Goal: Information Seeking & Learning: Learn about a topic

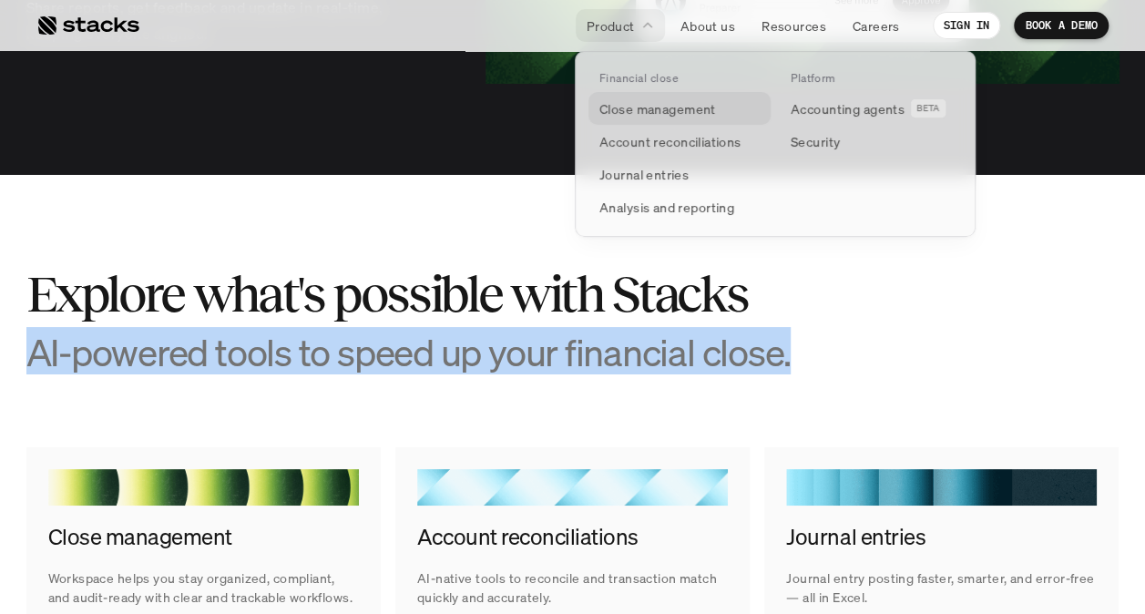
click at [628, 108] on p "Close management" at bounding box center [657, 108] width 117 height 19
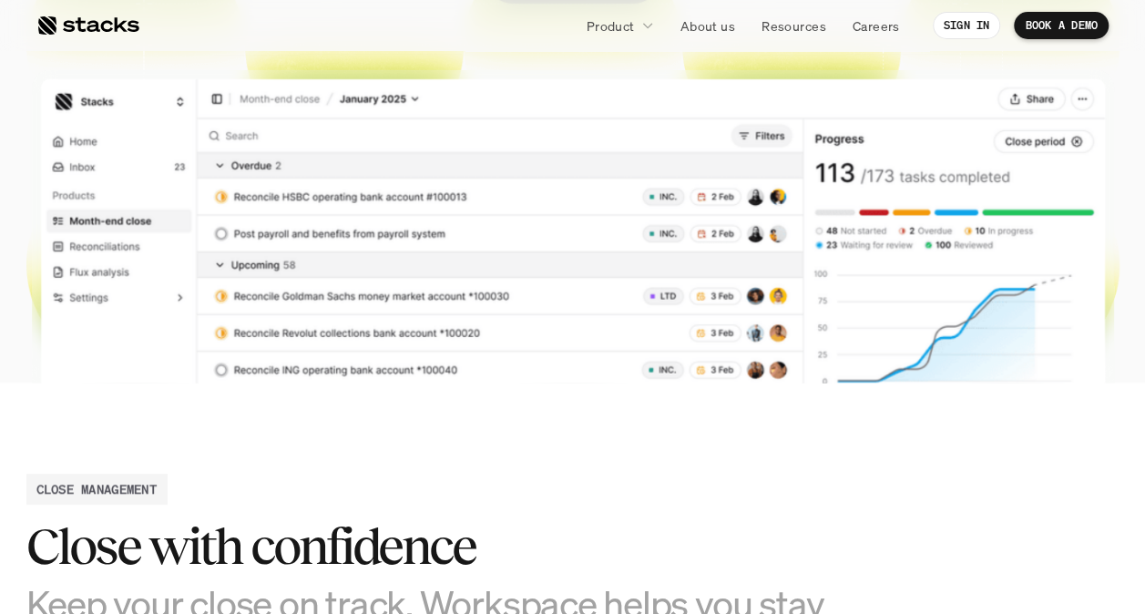
scroll to position [456, 0]
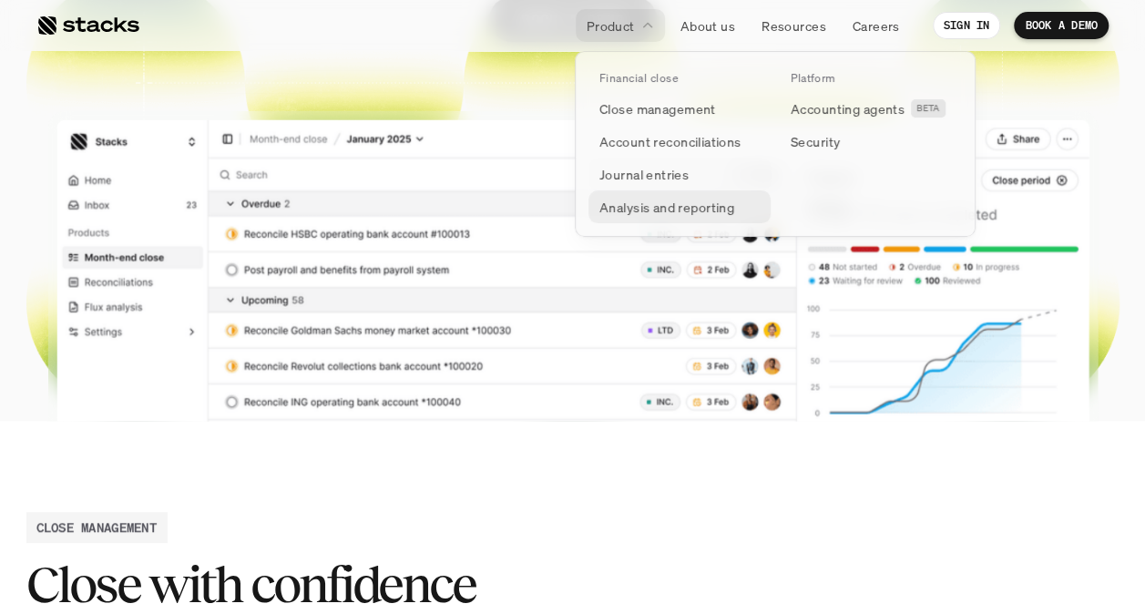
click at [656, 209] on p "Analysis and reporting" at bounding box center [666, 207] width 135 height 19
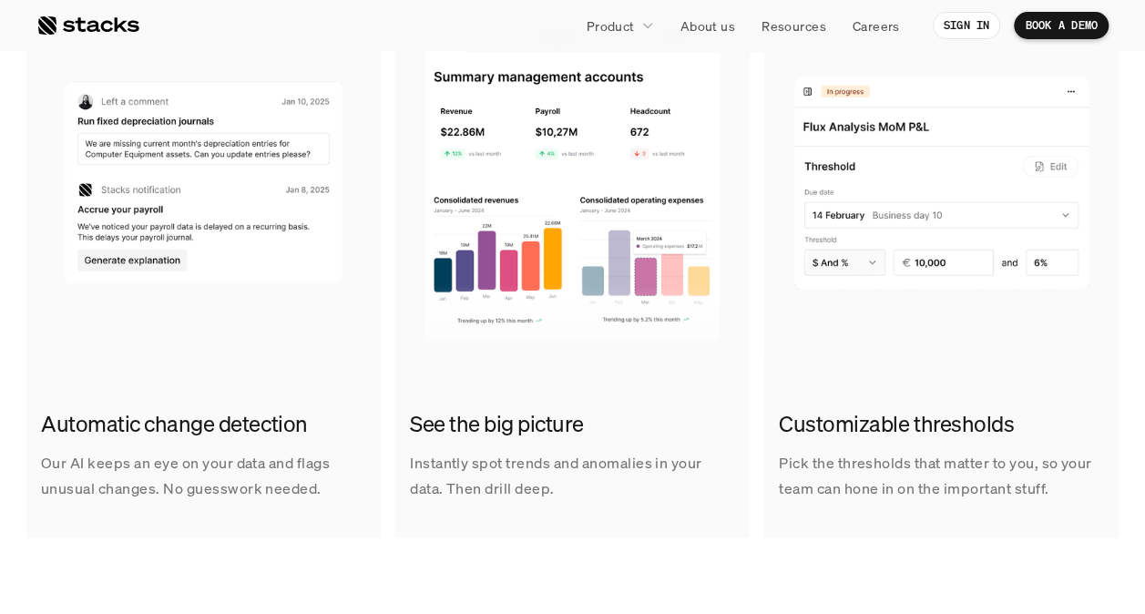
scroll to position [1367, 0]
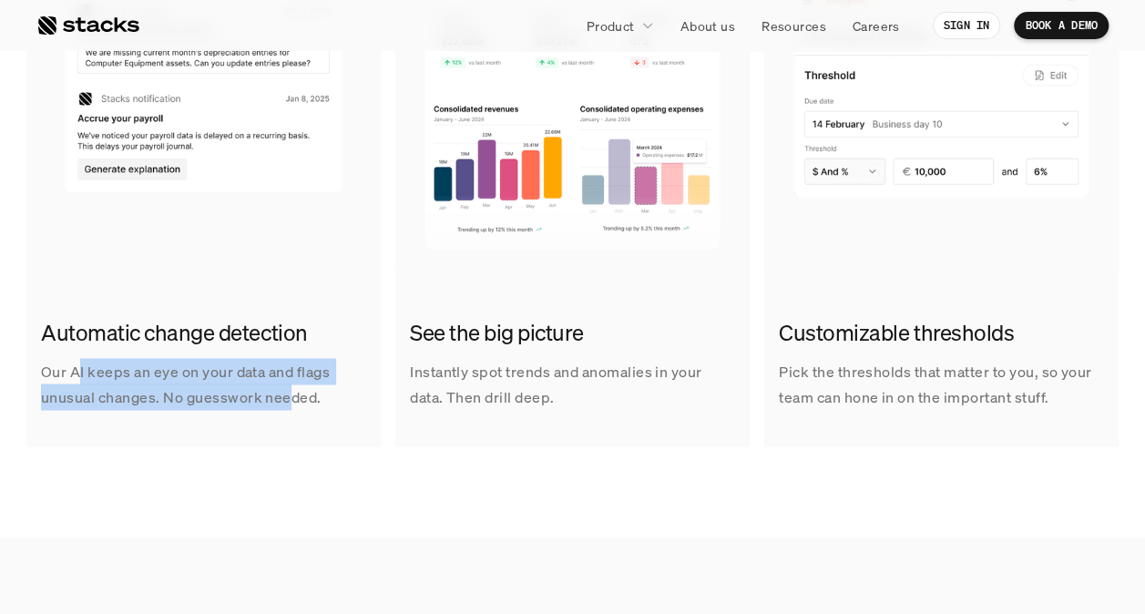
drag, startPoint x: 82, startPoint y: 371, endPoint x: 286, endPoint y: 415, distance: 208.9
click at [286, 415] on div "Automatic change detection Our AI keeps an eye on your data and flags unusual c…" at bounding box center [203, 363] width 354 height 121
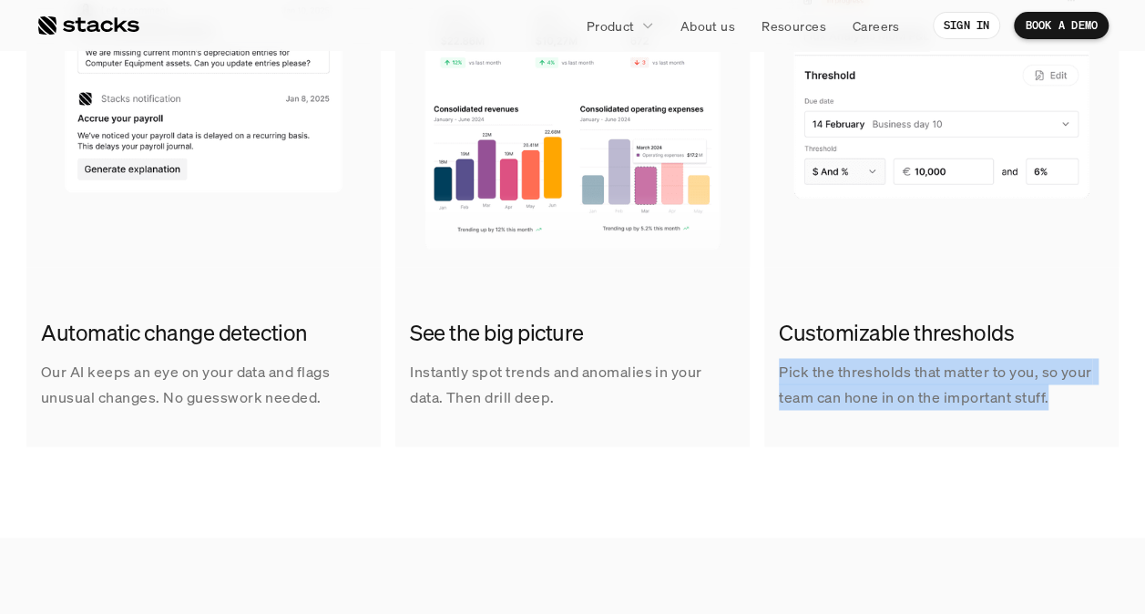
drag, startPoint x: 779, startPoint y: 371, endPoint x: 1057, endPoint y: 400, distance: 279.4
click at [1057, 400] on p "Pick the thresholds that matter to you, so your team can hone in on the importa…" at bounding box center [941, 383] width 325 height 53
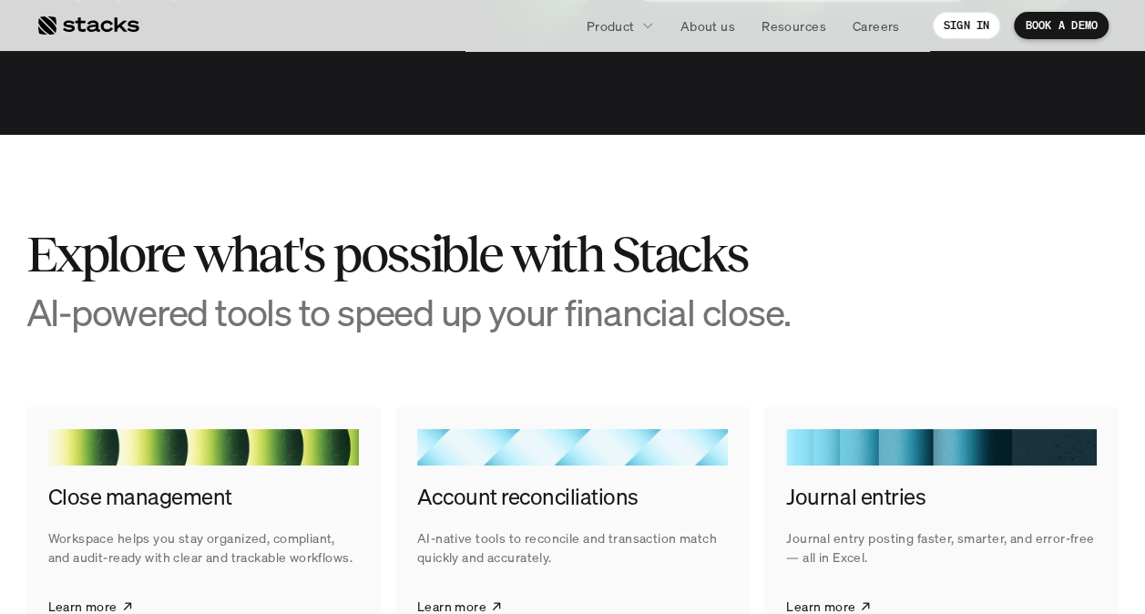
scroll to position [3553, 0]
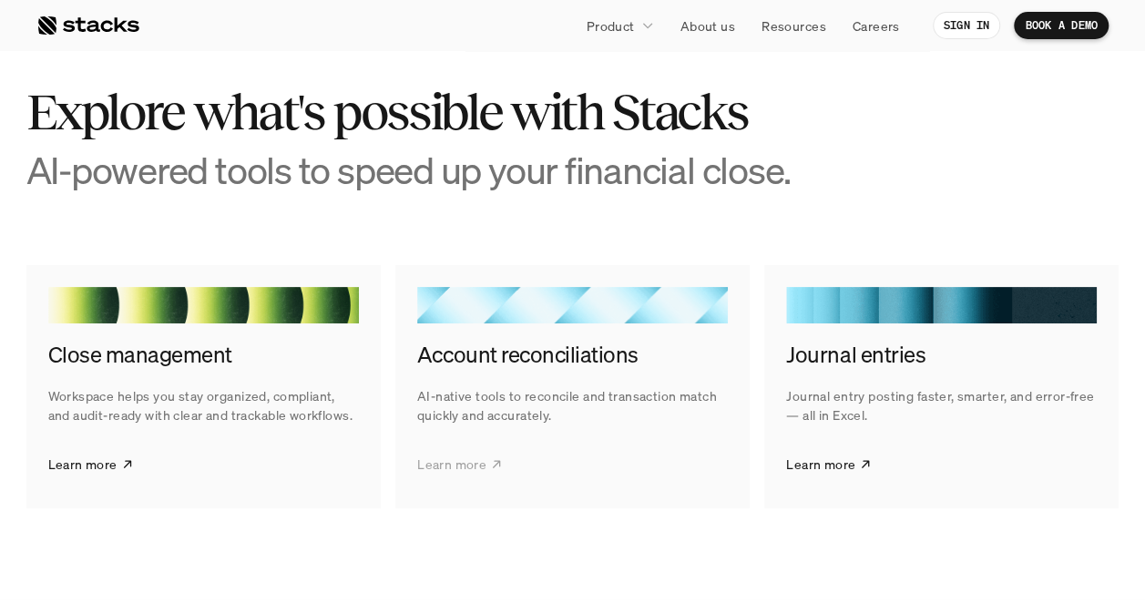
click at [483, 476] on link "Learn more" at bounding box center [460, 464] width 86 height 46
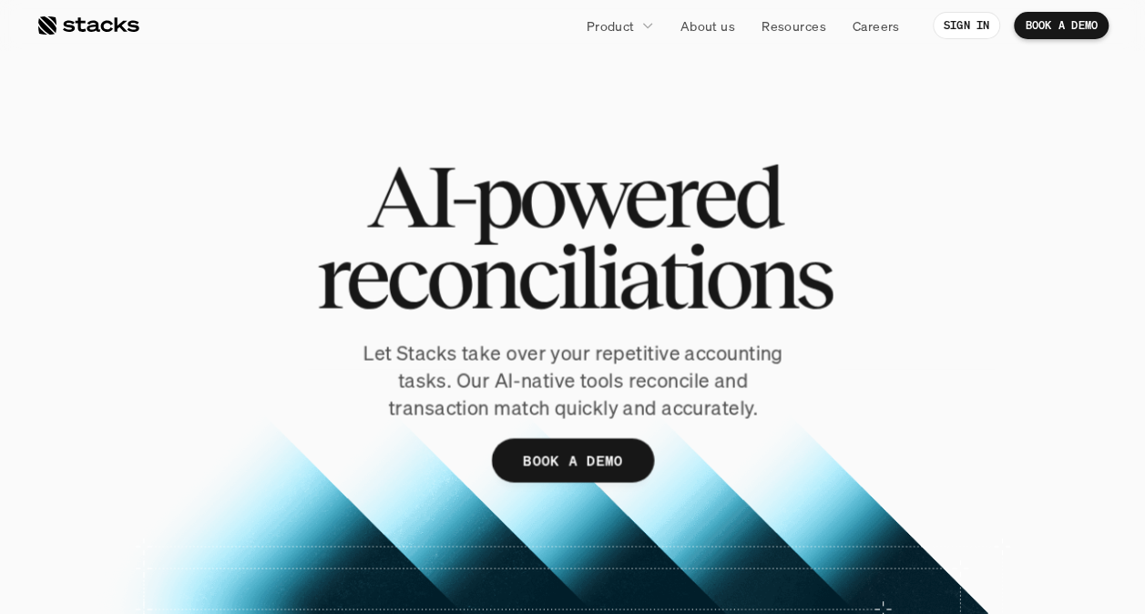
click at [439, 487] on div "AI-powered reconciliations Let Stacks take over your repetitive accounting task…" at bounding box center [573, 346] width 1060 height 380
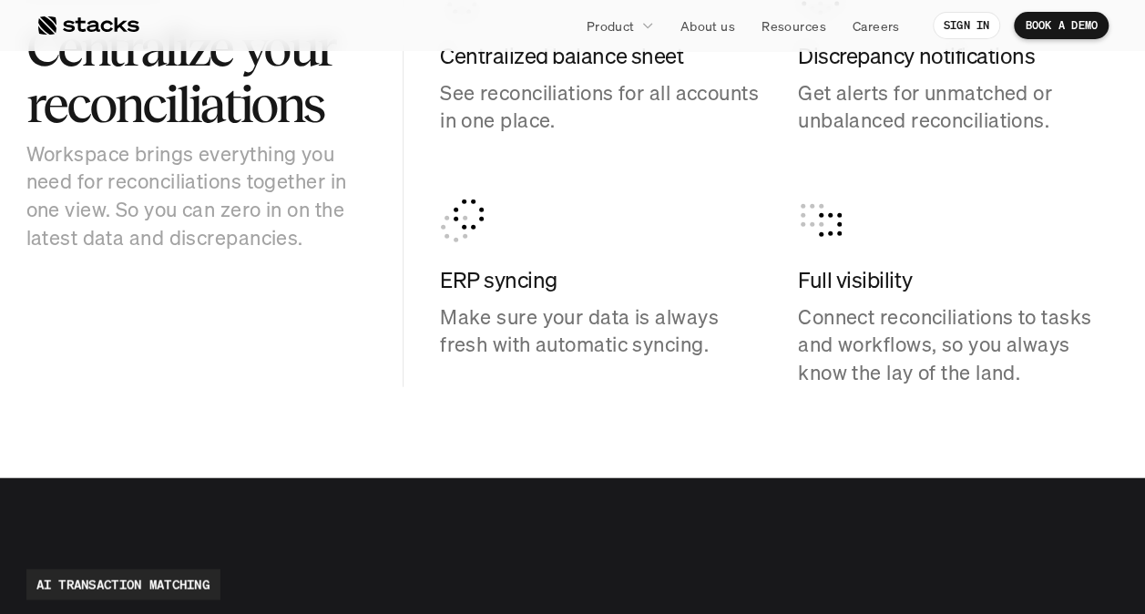
scroll to position [2004, 0]
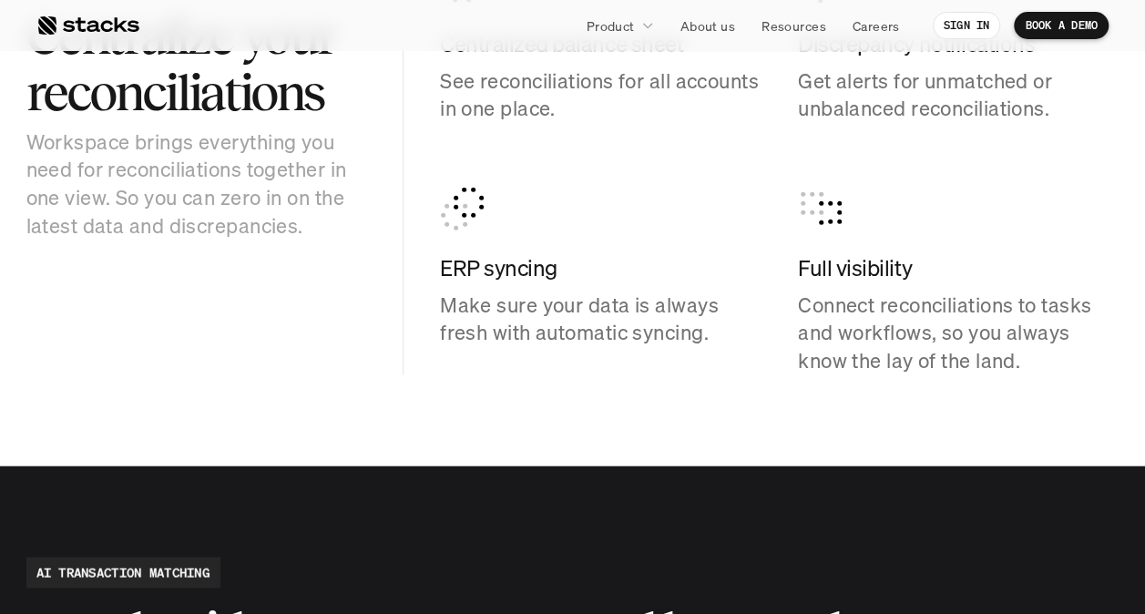
click at [856, 339] on p "Connect reconciliations to tasks and workflows, so you always know the lay of t…" at bounding box center [959, 334] width 322 height 84
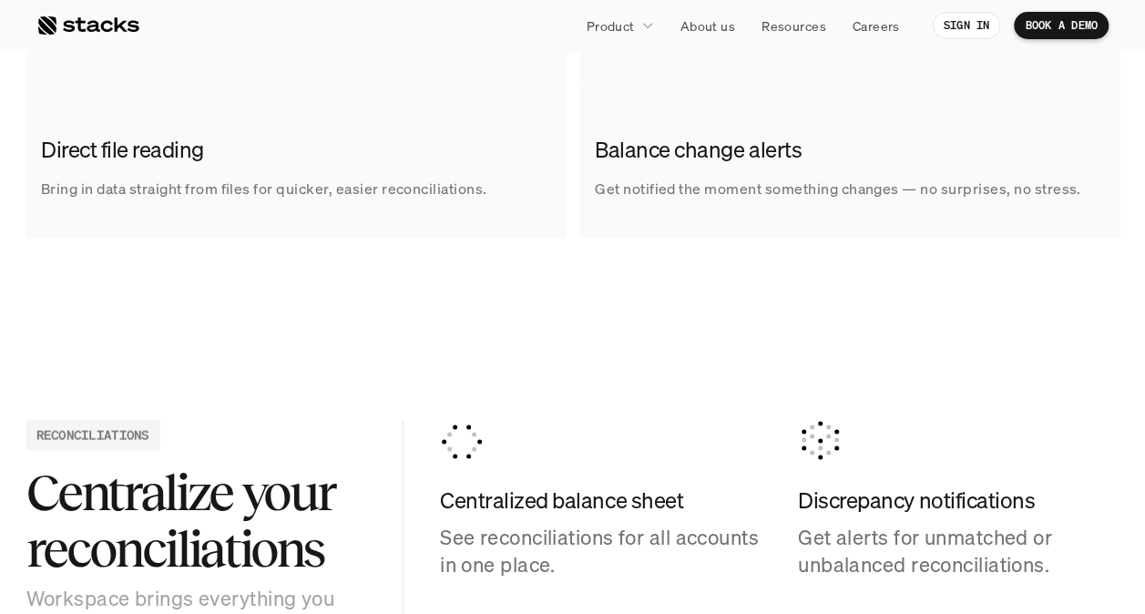
scroll to position [1913, 0]
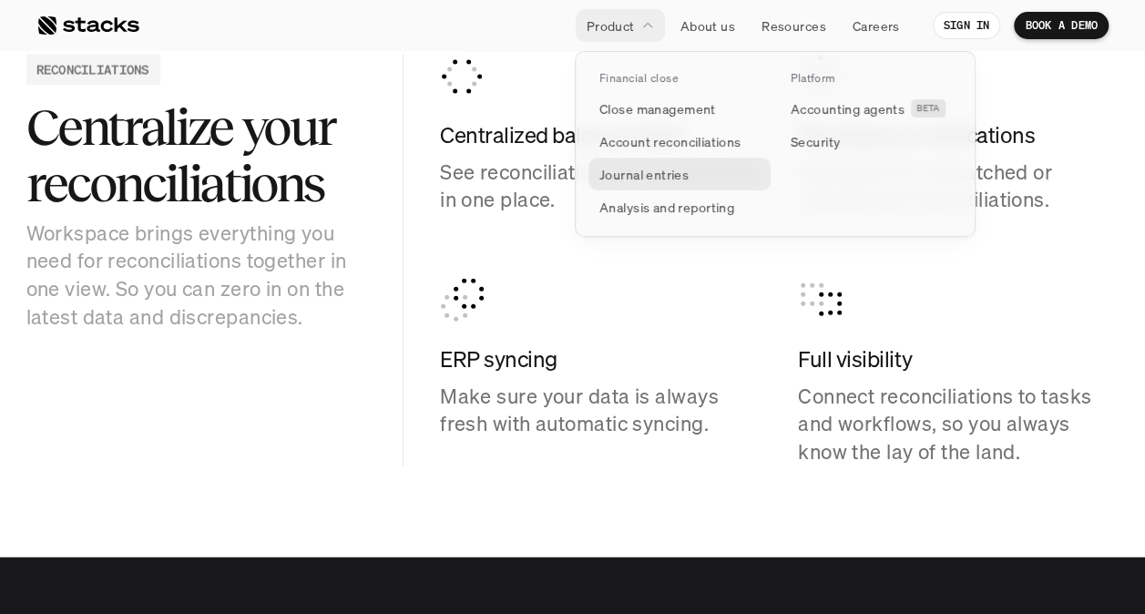
click at [661, 166] on p "Journal entries" at bounding box center [643, 174] width 89 height 19
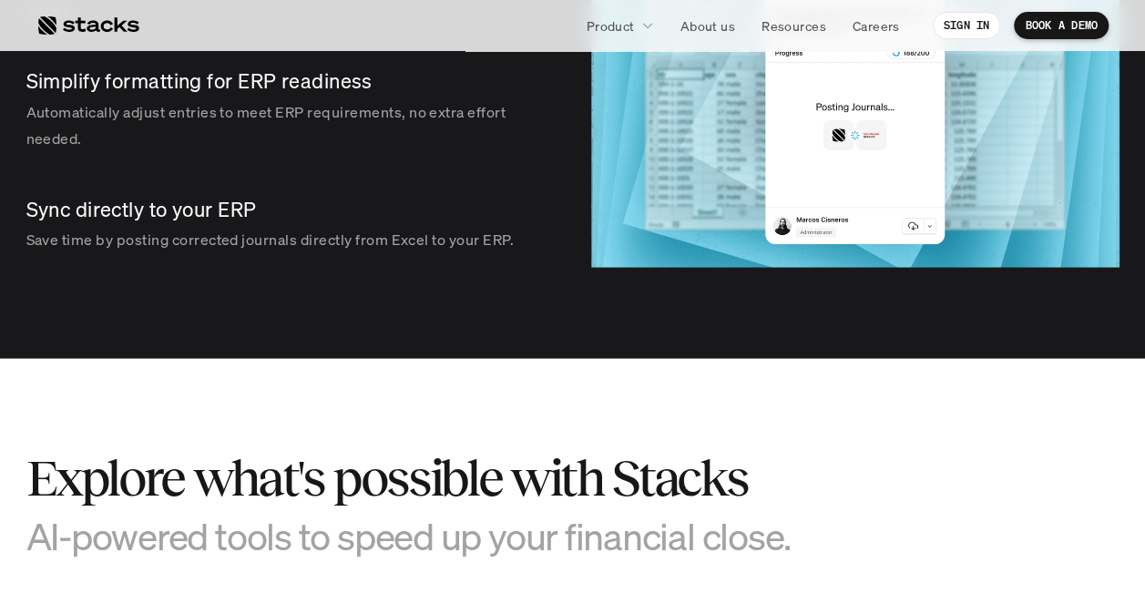
scroll to position [2642, 0]
